Goal: Navigation & Orientation: Find specific page/section

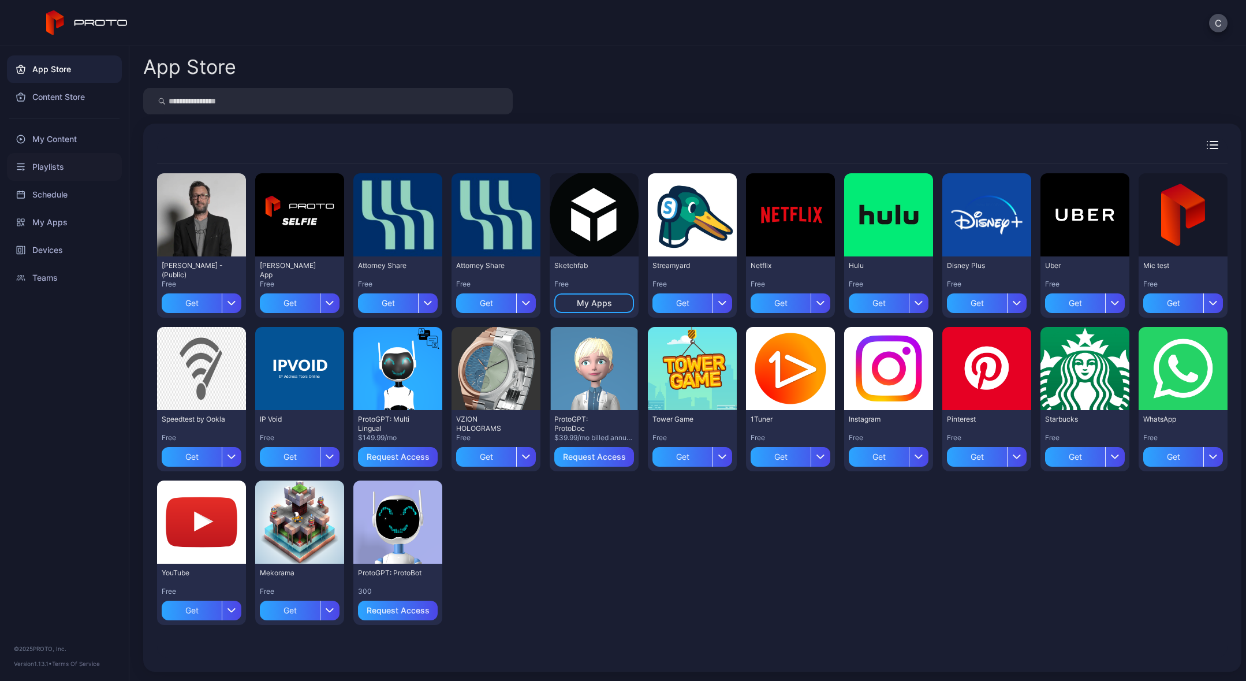
click at [51, 171] on div "Playlists" at bounding box center [64, 167] width 115 height 28
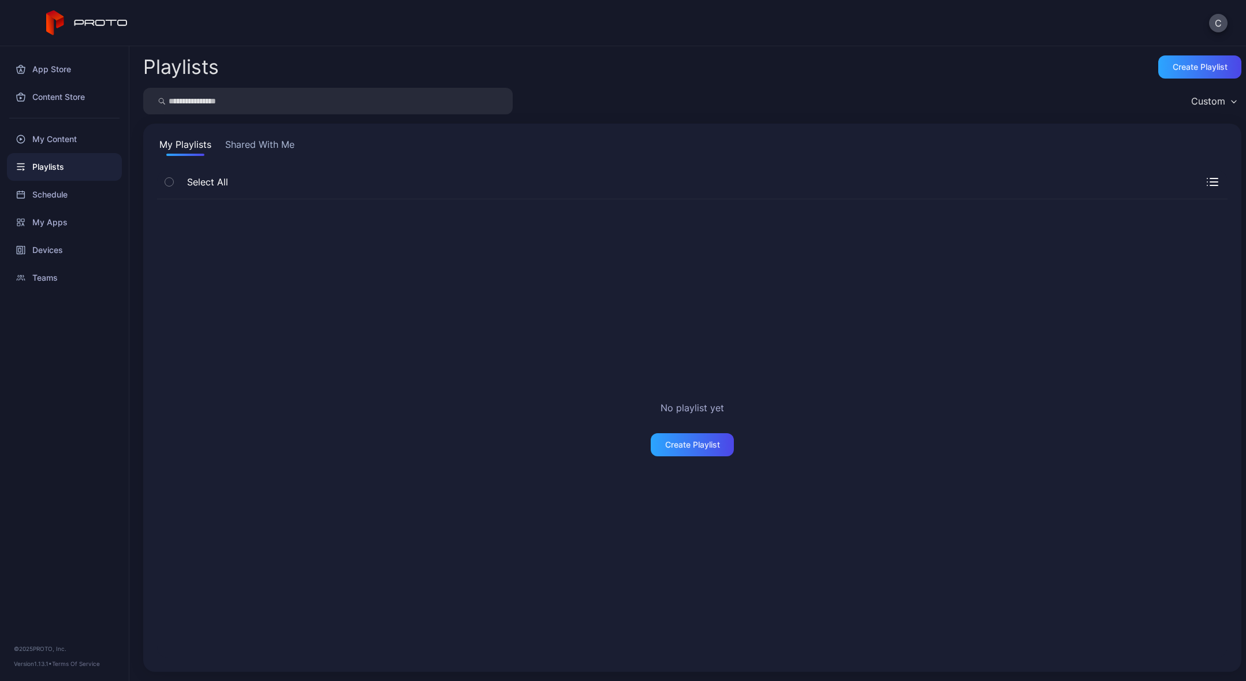
click at [255, 142] on button "Shared With Me" at bounding box center [260, 146] width 74 height 18
click at [45, 252] on div "Devices" at bounding box center [64, 250] width 115 height 28
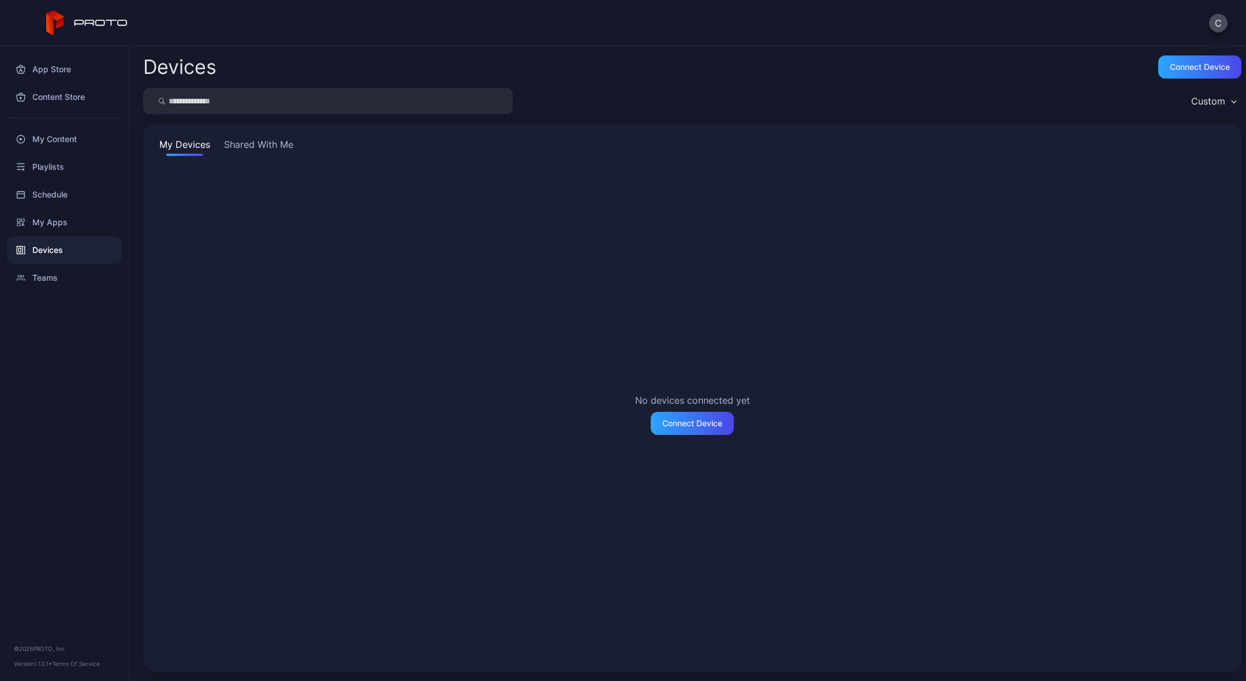
click at [288, 149] on button "Shared With Me" at bounding box center [259, 146] width 74 height 18
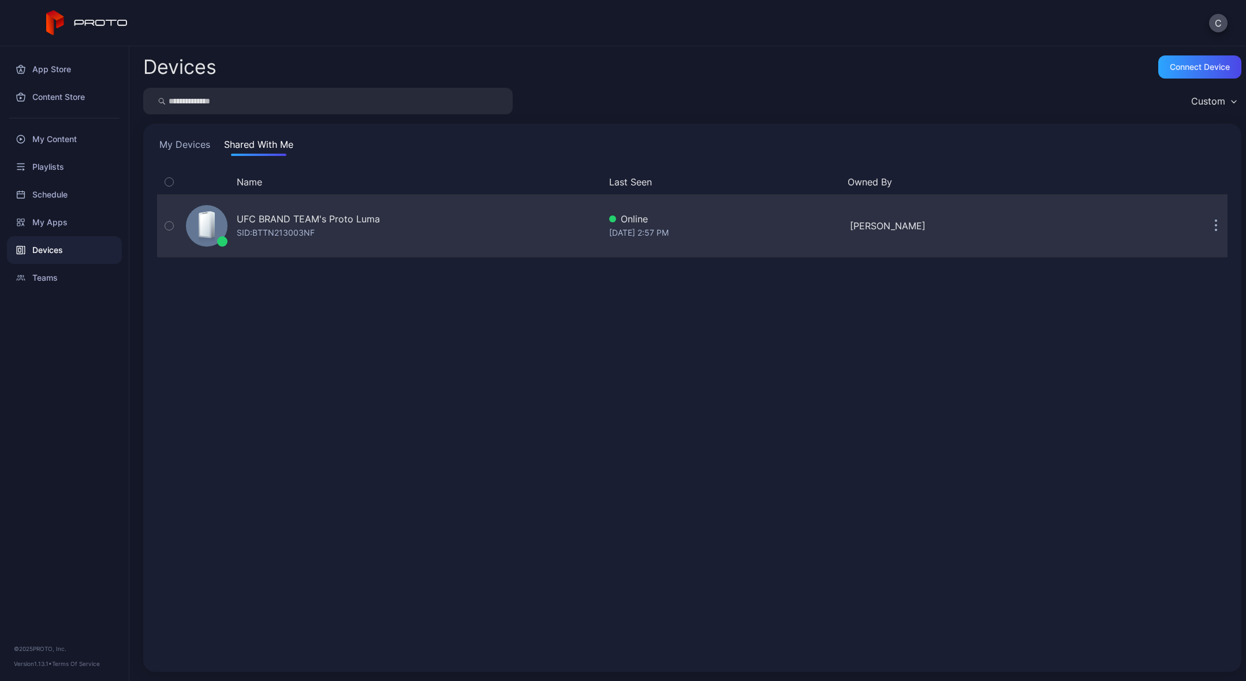
click at [396, 224] on div "UFC BRAND TEAM's Proto [PERSON_NAME]: BTTN213003NF" at bounding box center [390, 226] width 419 height 58
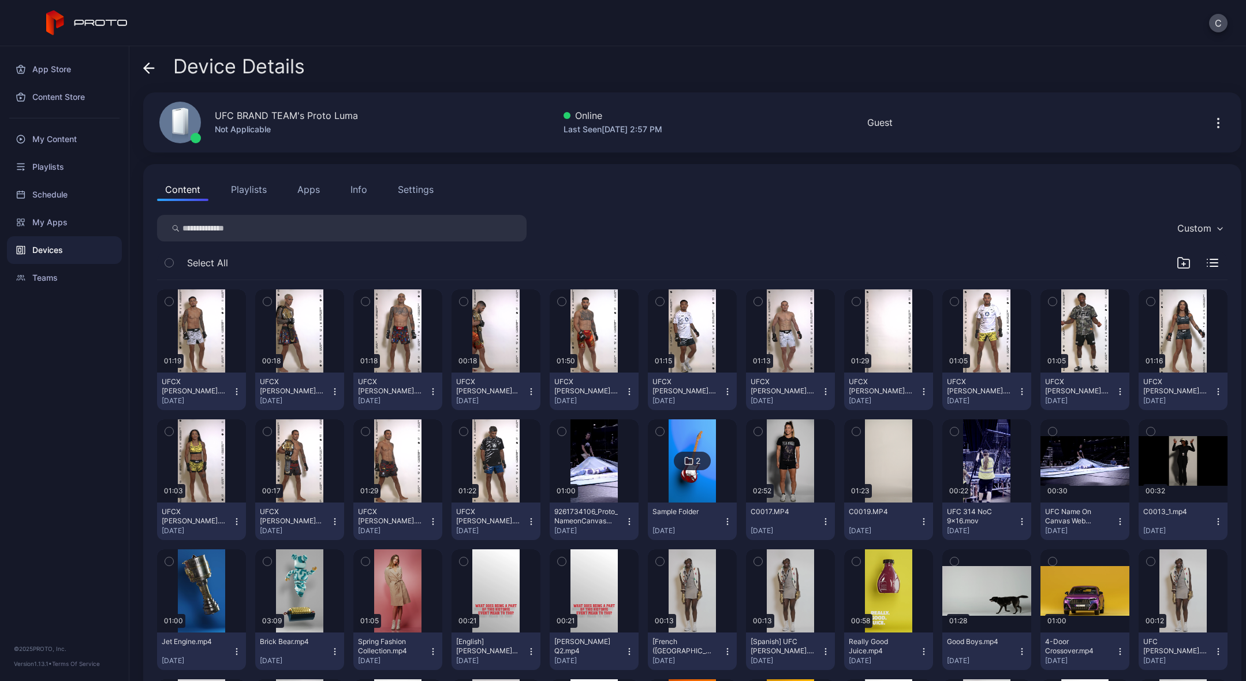
click at [703, 479] on img at bounding box center [692, 460] width 47 height 83
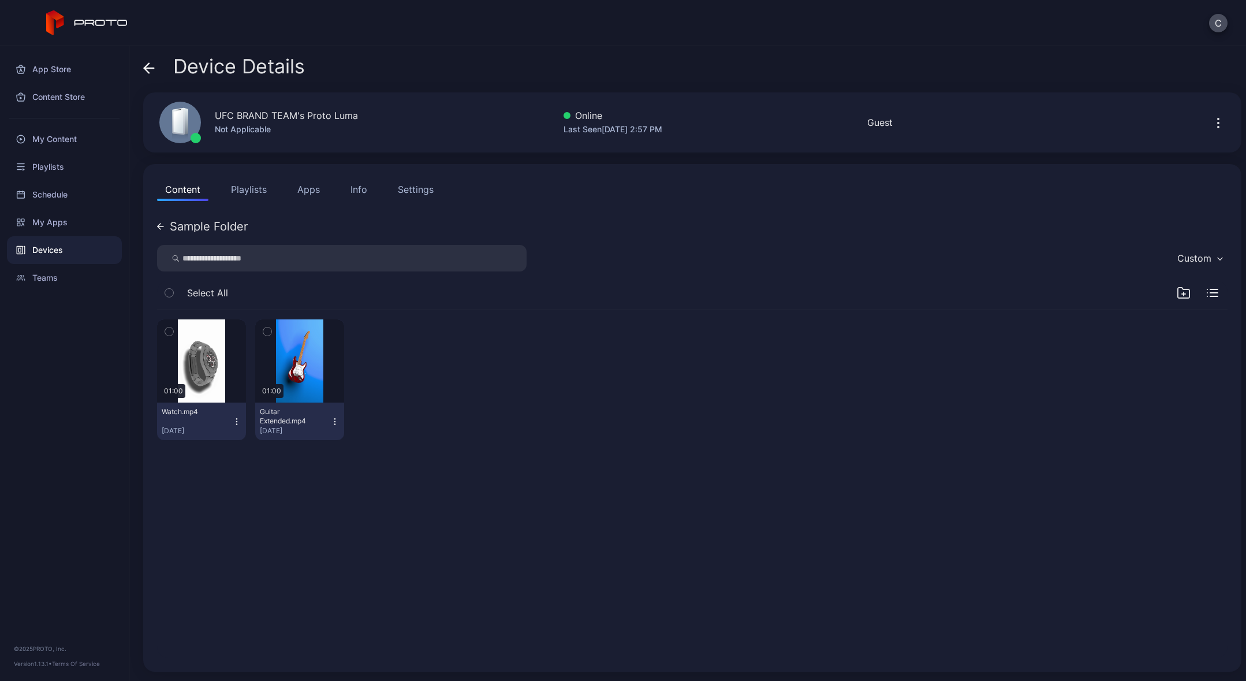
click at [236, 422] on icon "button" at bounding box center [236, 421] width 9 height 9
click at [186, 417] on div "Watch.mp4 [DATE]" at bounding box center [197, 421] width 70 height 28
click at [470, 407] on div "01:00 Watch.mp4 [DATE] 01:00 Guitar Extended.mp4 [DATE]" at bounding box center [692, 379] width 1071 height 139
click at [197, 223] on div "Sample Folder" at bounding box center [209, 227] width 78 height 12
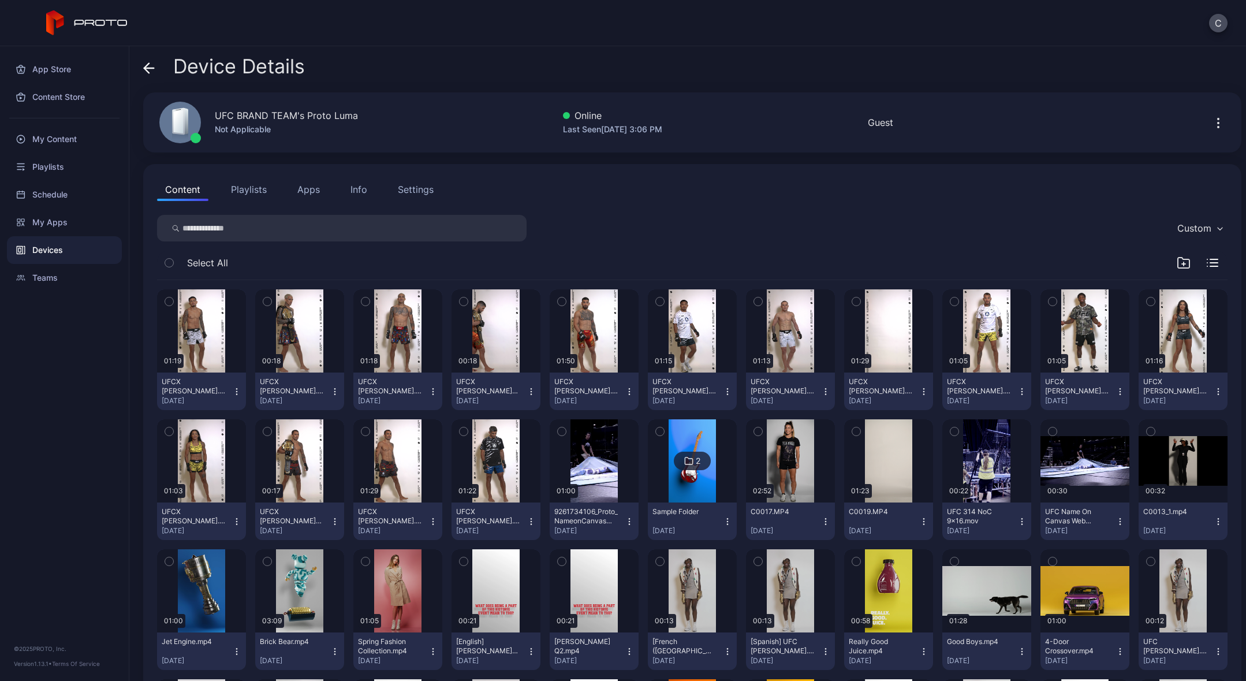
click at [332, 392] on icon "button" at bounding box center [334, 391] width 9 height 9
click at [403, 188] on div "Settings" at bounding box center [416, 190] width 36 height 14
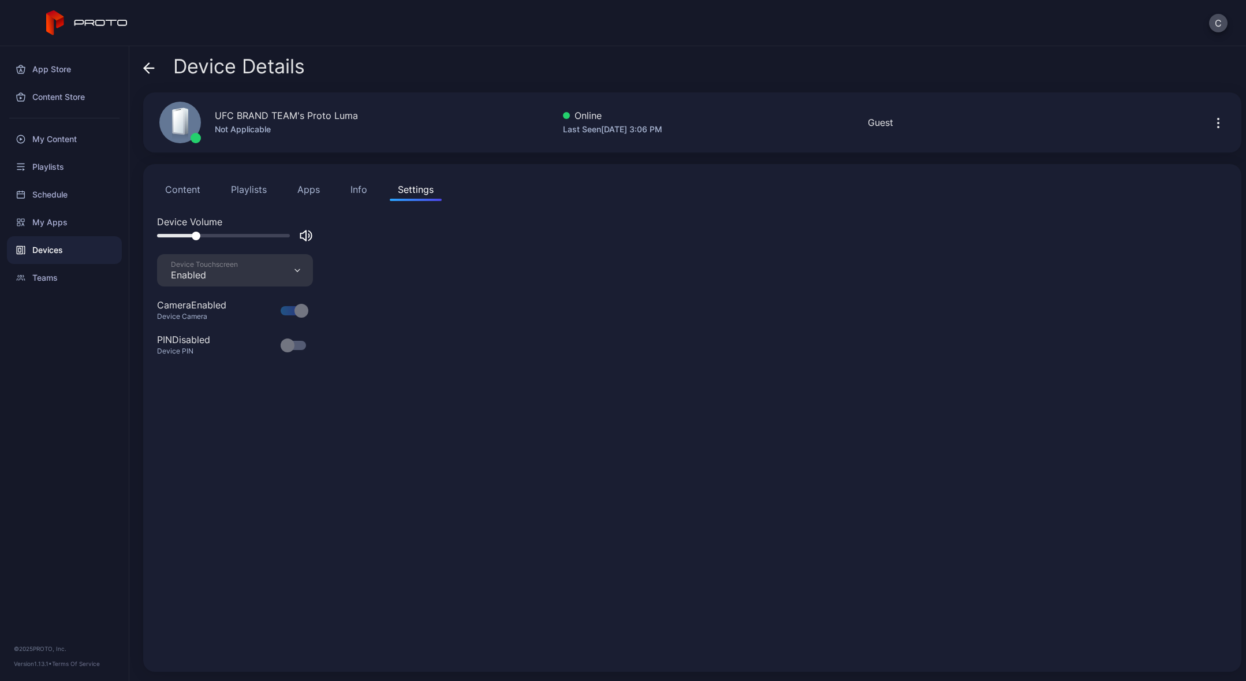
click at [356, 189] on div "Info" at bounding box center [359, 190] width 17 height 14
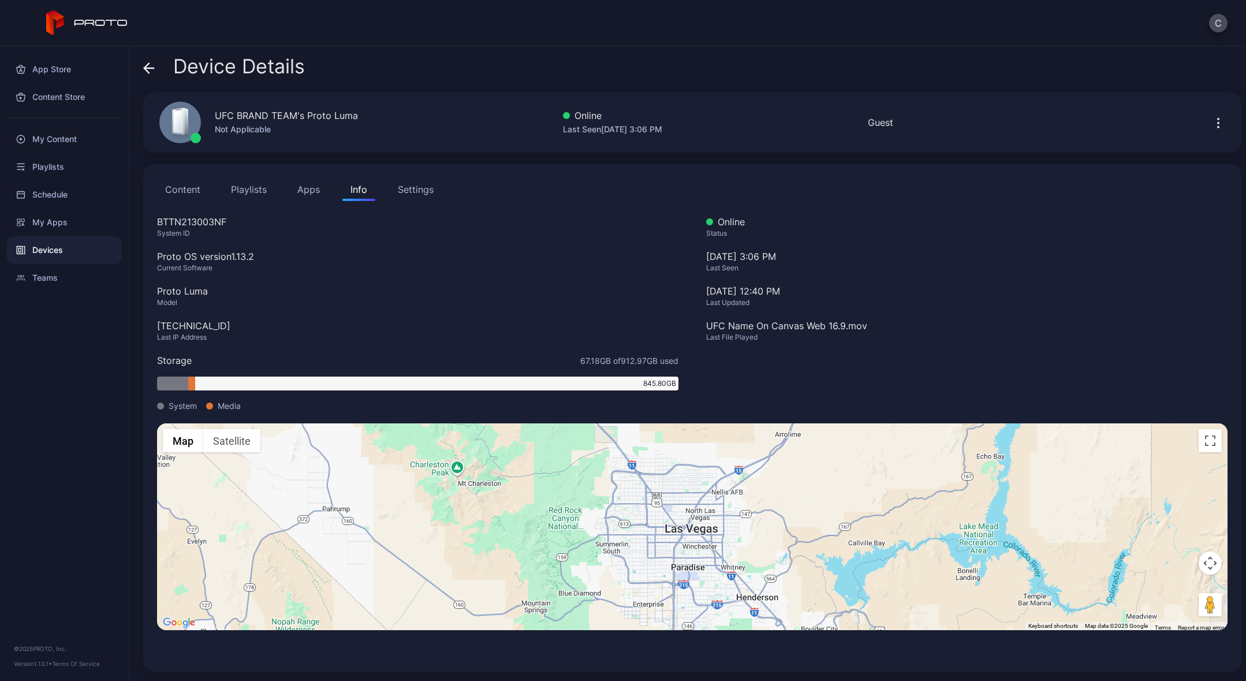
click at [312, 189] on button "Apps" at bounding box center [308, 189] width 39 height 23
